Goal: Task Accomplishment & Management: Use online tool/utility

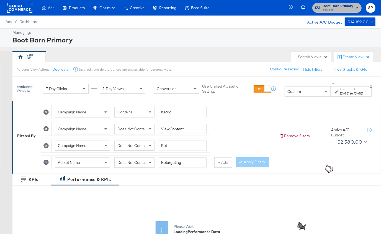
click at [327, 10] on span "Boot Barn" at bounding box center [338, 10] width 30 height 4
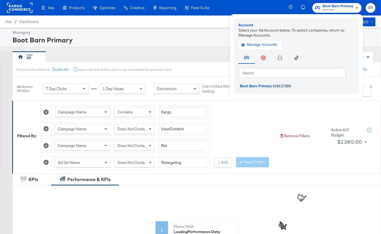
click at [20, 9] on rect at bounding box center [20, 8] width 26 height 10
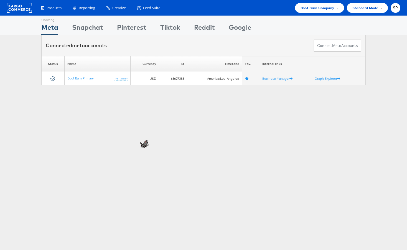
click at [329, 8] on span "Boot Barn Company" at bounding box center [318, 8] width 34 height 6
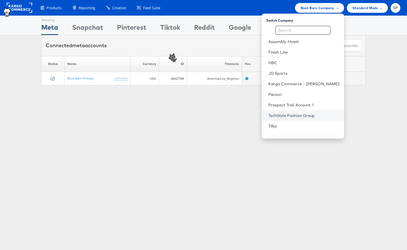
click at [307, 114] on link "TechStyle Fashion Group" at bounding box center [303, 116] width 71 height 6
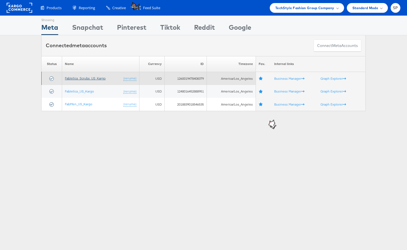
click at [89, 77] on link "Fabletics_Scrubs_US_Kargo" at bounding box center [85, 78] width 41 height 4
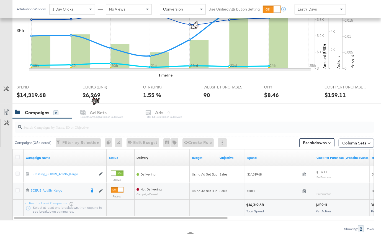
scroll to position [147, 0]
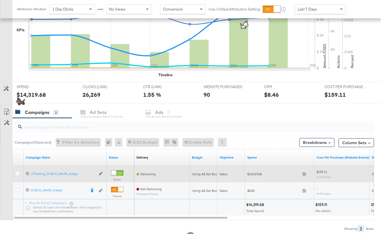
click at [19, 172] on div at bounding box center [19, 174] width 6 height 6
click at [18, 172] on icon at bounding box center [18, 173] width 4 height 4
click at [0, 0] on input "checkbox" at bounding box center [0, 0] width 0 height 0
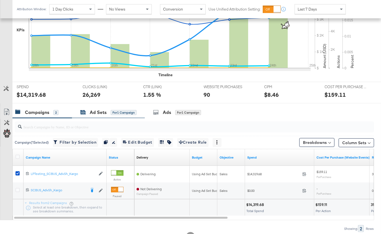
click at [90, 111] on div "Ad Sets" at bounding box center [98, 112] width 17 height 6
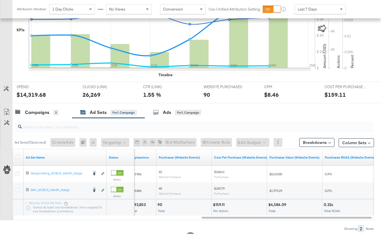
click at [318, 3] on div "Attribution Window: 1 Day Clicks No Views Conversion Use Unified Attribution Se…" at bounding box center [182, 9] width 341 height 18
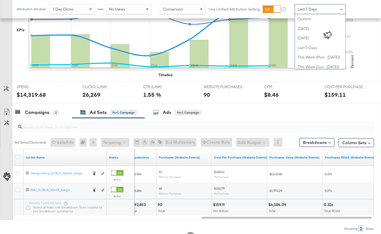
click at [318, 10] on div "Last 7 Days" at bounding box center [320, 8] width 51 height 9
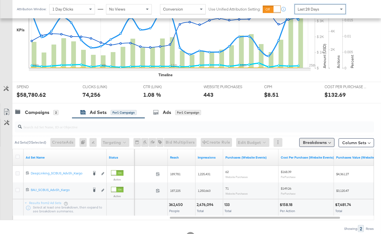
click at [310, 143] on button "Breakdowns" at bounding box center [317, 142] width 35 height 9
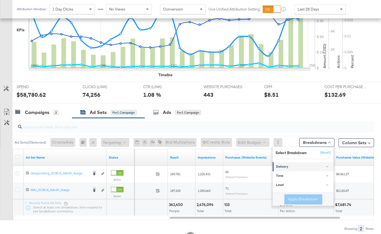
click at [304, 166] on div "Delivery" at bounding box center [303, 167] width 55 height 4
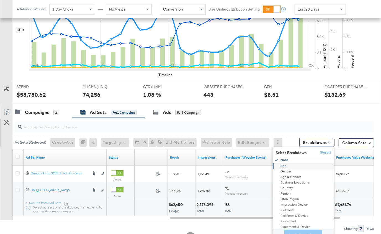
click at [304, 166] on div "Age" at bounding box center [304, 166] width 60 height 6
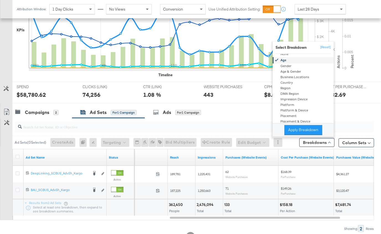
scroll to position [14, 0]
click at [284, 62] on div "Age" at bounding box center [304, 60] width 60 height 6
click at [286, 65] on div "Gender" at bounding box center [304, 66] width 60 height 6
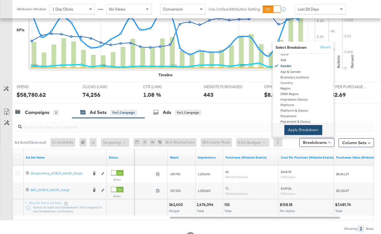
click at [306, 129] on button "Apply Breakdown" at bounding box center [304, 130] width 38 height 10
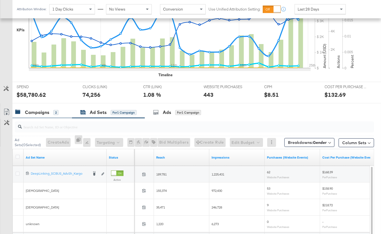
click at [42, 109] on div "Campaigns" at bounding box center [37, 112] width 24 height 6
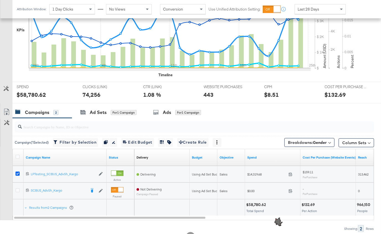
click at [18, 172] on icon at bounding box center [18, 174] width 4 height 4
click at [0, 0] on input "checkbox" at bounding box center [0, 0] width 0 height 0
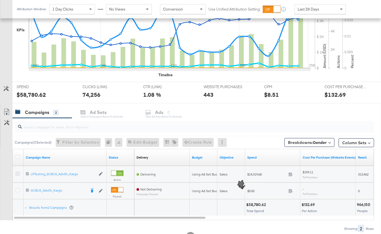
click at [16, 172] on icon at bounding box center [18, 174] width 4 height 4
click at [0, 0] on input "checkbox" at bounding box center [0, 0] width 0 height 0
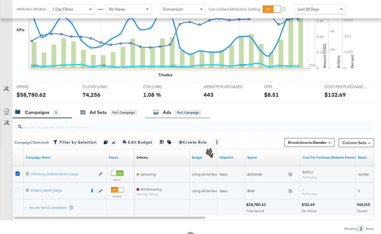
click at [161, 113] on div "Ads for 1 Campaign" at bounding box center [177, 112] width 48 height 6
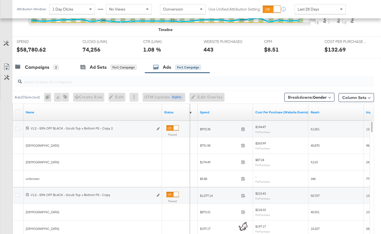
scroll to position [252, 0]
